Goal: Navigation & Orientation: Find specific page/section

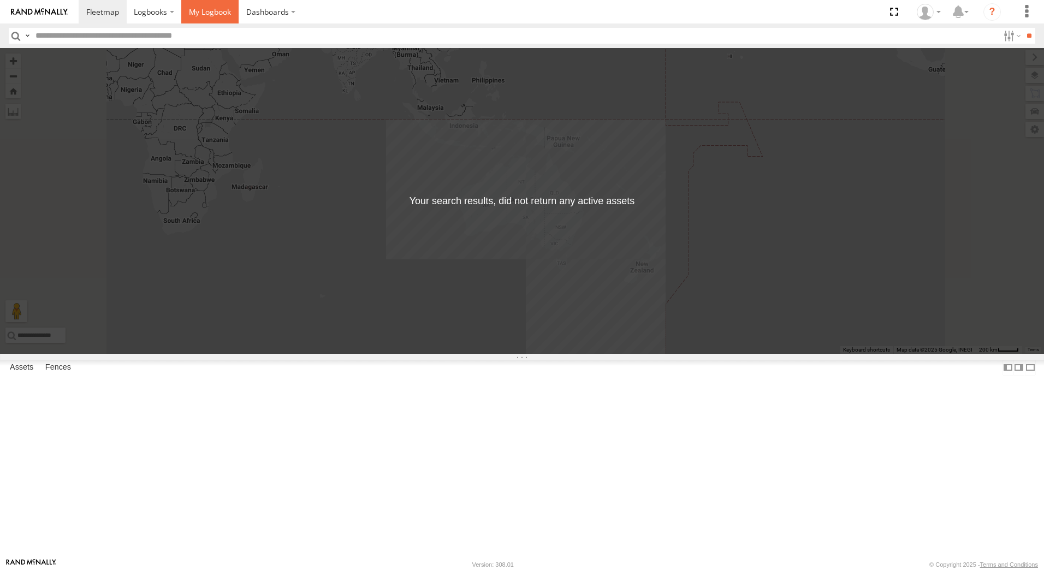
click at [201, 10] on span at bounding box center [210, 12] width 42 height 10
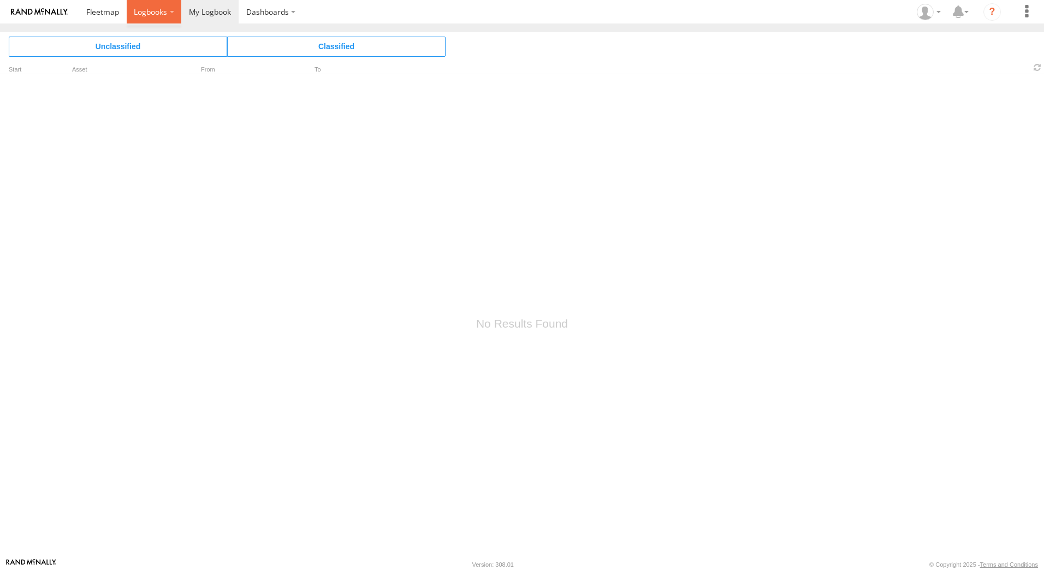
click at [165, 10] on span at bounding box center [150, 12] width 33 height 10
click at [100, 10] on span at bounding box center [102, 12] width 33 height 10
